Goal: Go to known website: Access a specific website the user already knows

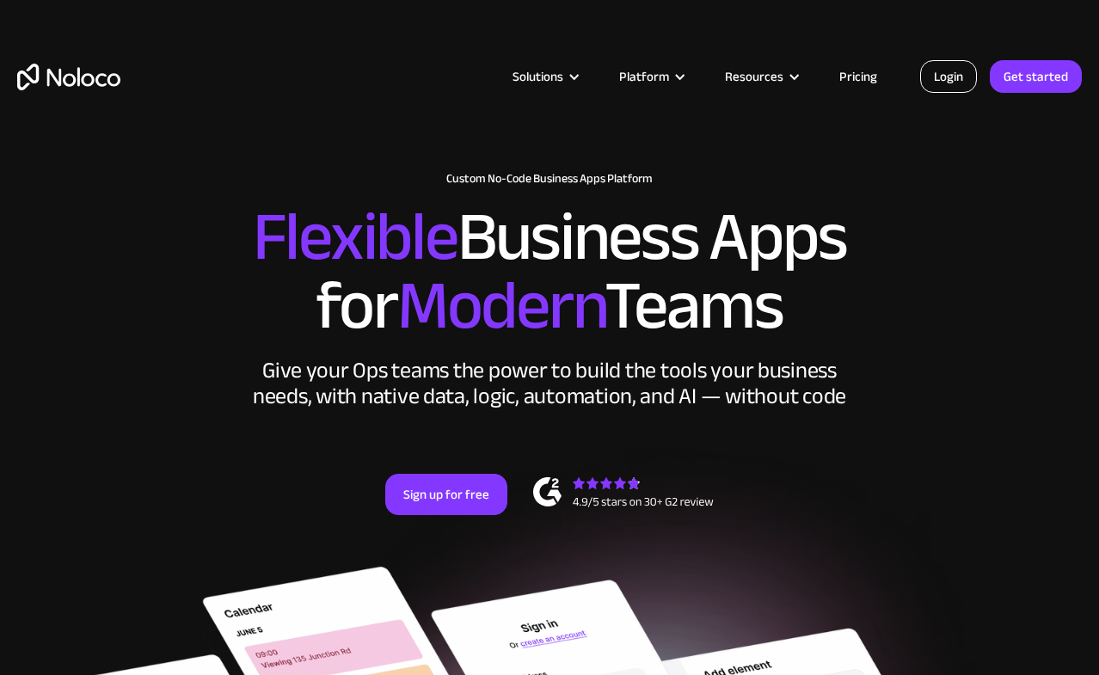
click at [937, 72] on link "Login" at bounding box center [948, 76] width 57 height 33
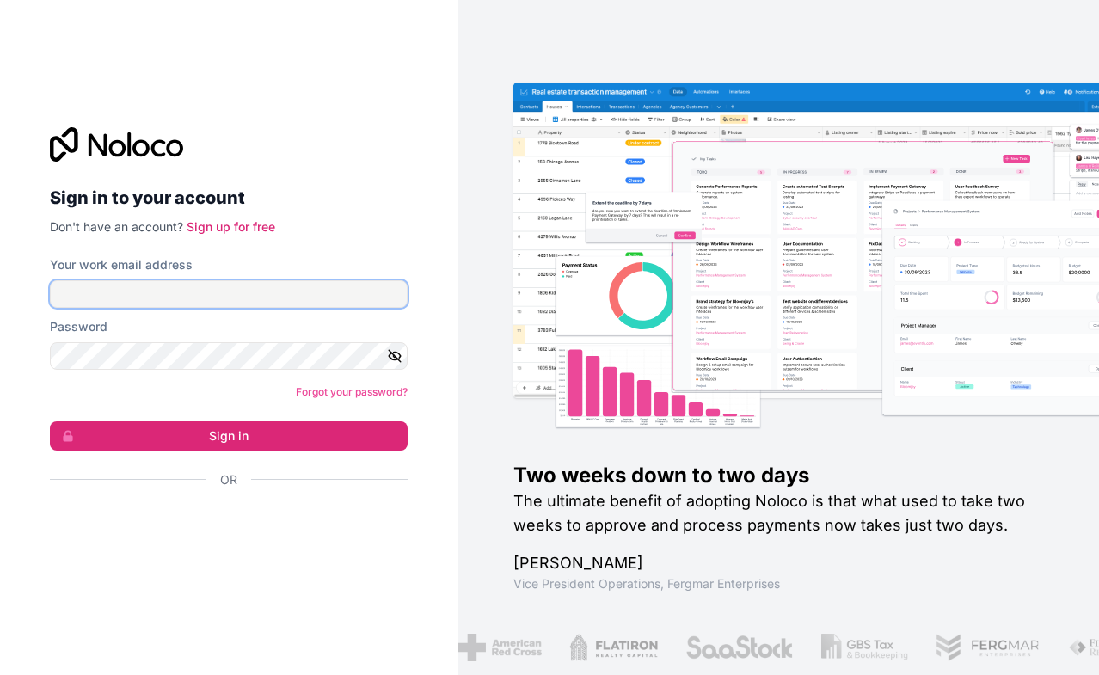
click at [228, 291] on input "Your work email address" at bounding box center [229, 294] width 358 height 28
type input "auralee@notsummer.com"
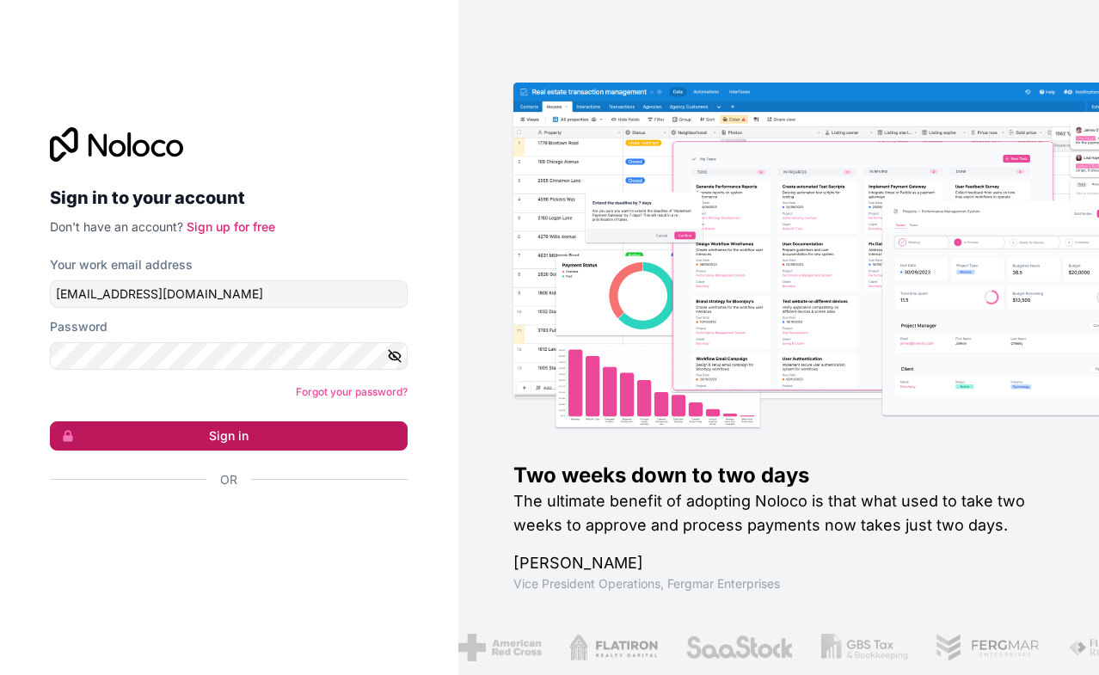
click at [362, 425] on button "Sign in" at bounding box center [229, 435] width 358 height 29
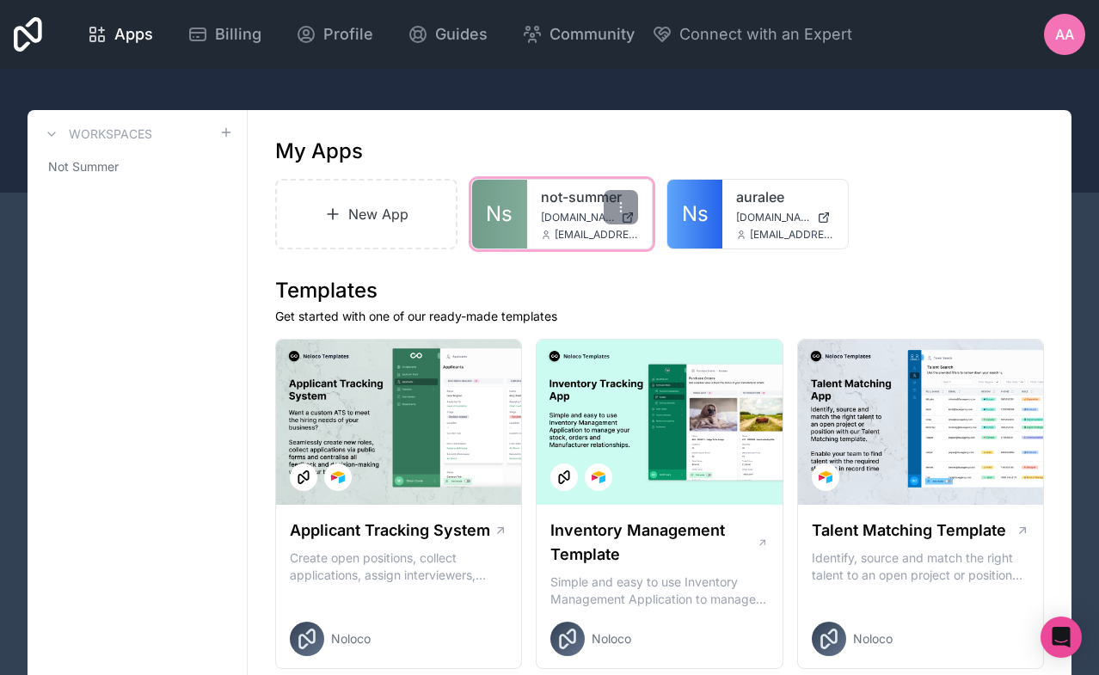
click at [561, 223] on span "not-summer.noloco.co" at bounding box center [578, 218] width 74 height 14
click at [621, 201] on icon at bounding box center [621, 207] width 14 height 14
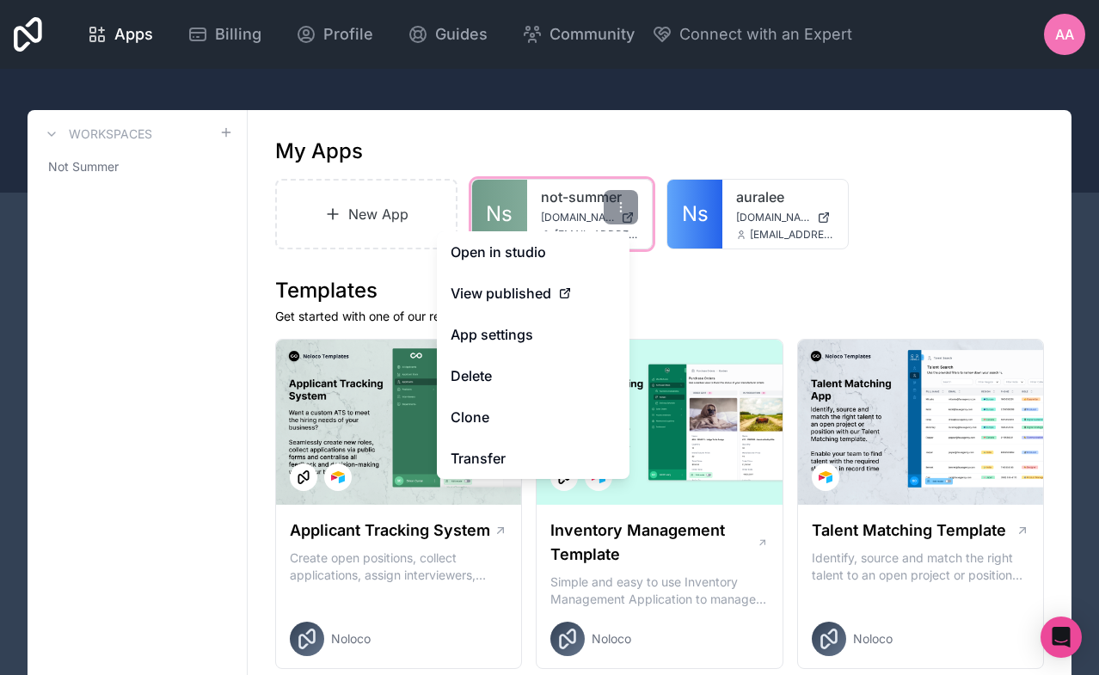
click at [546, 192] on link "not-summer" at bounding box center [590, 197] width 98 height 21
